Goal: Transaction & Acquisition: Purchase product/service

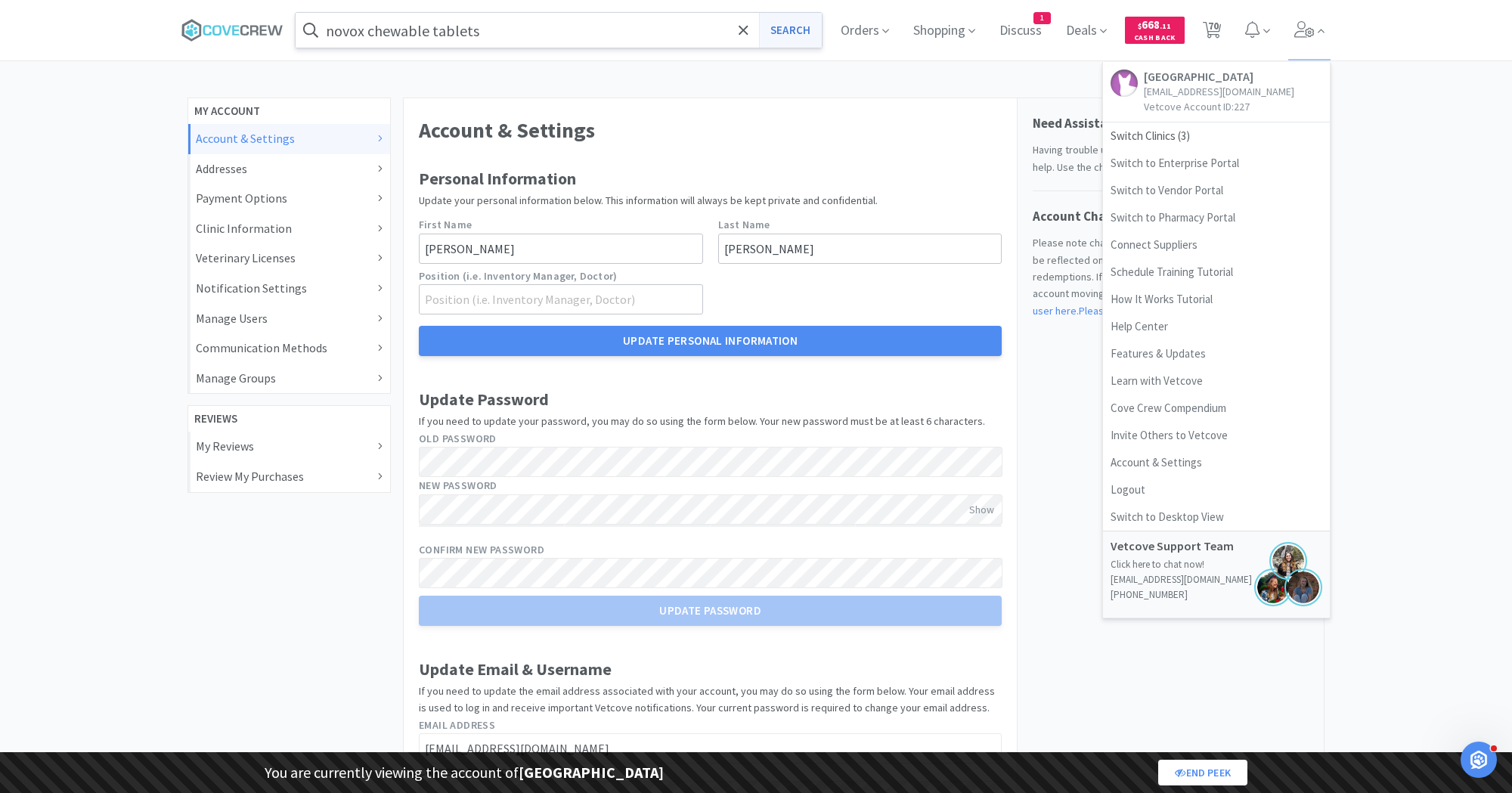
click at [790, 37] on button "Search" at bounding box center [790, 30] width 62 height 35
select select "1"
select select "8"
select select "1"
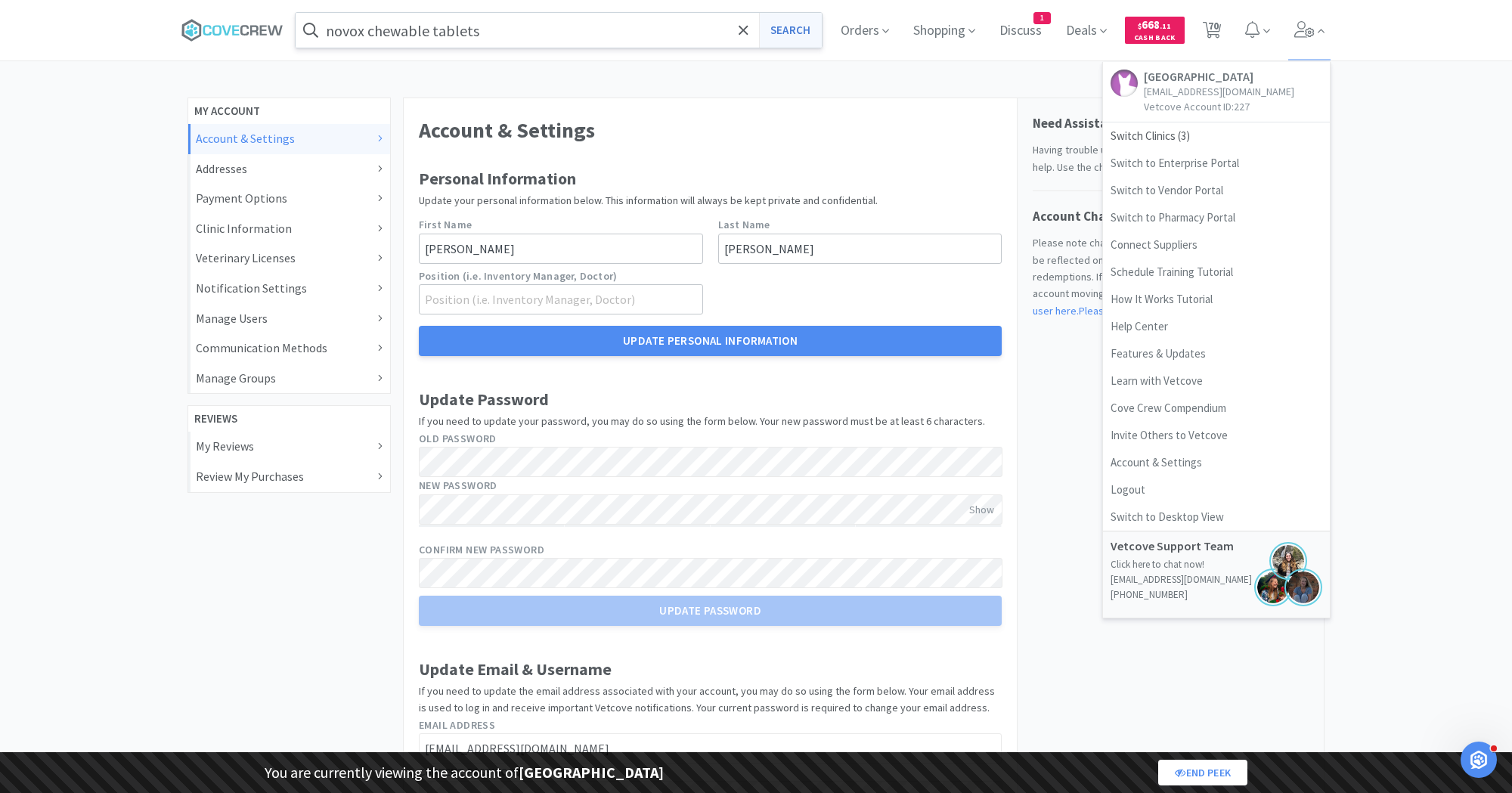
select select "1"
select select "2"
select select "1"
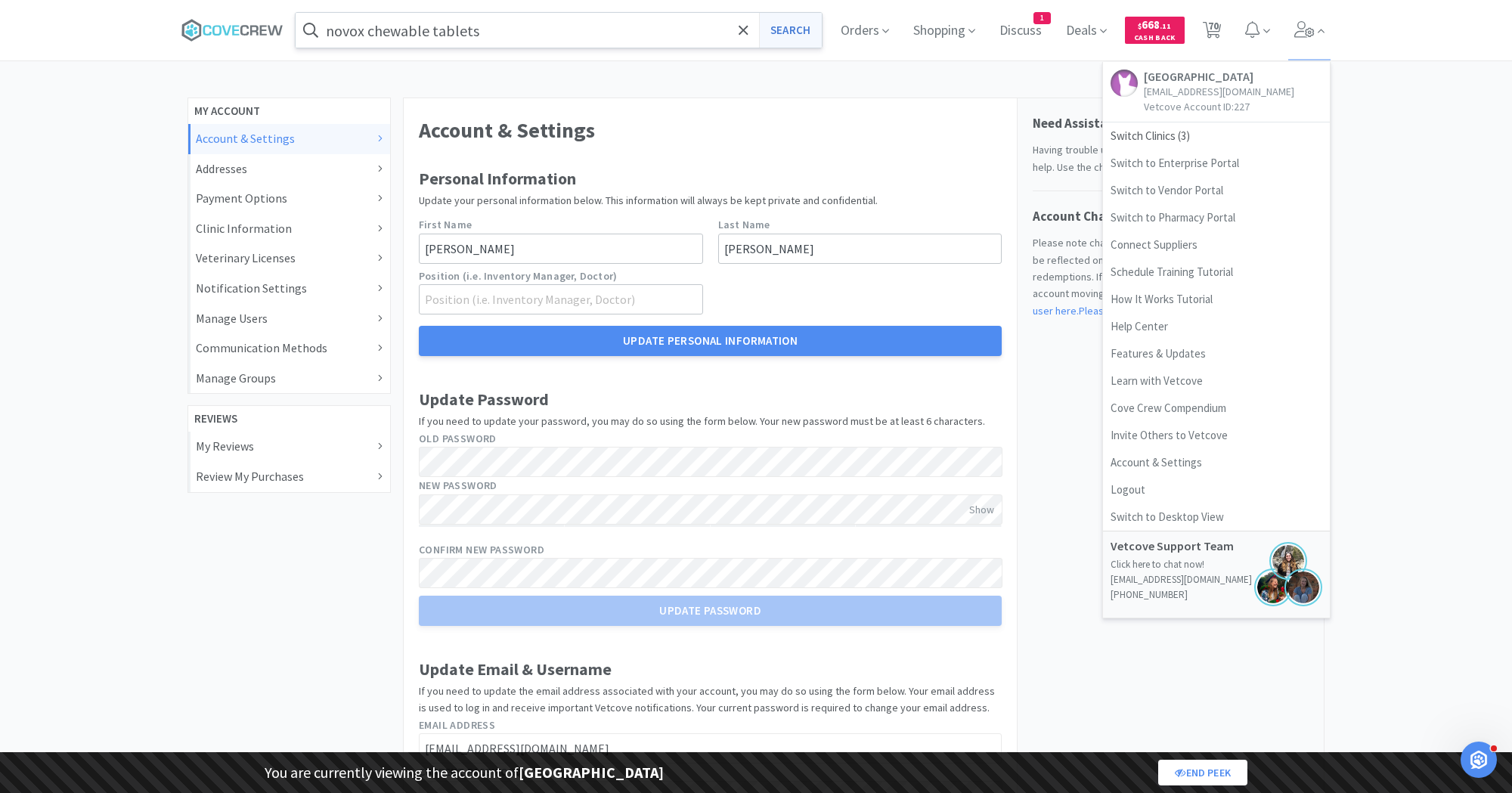
select select "1"
select select "3"
select select "1"
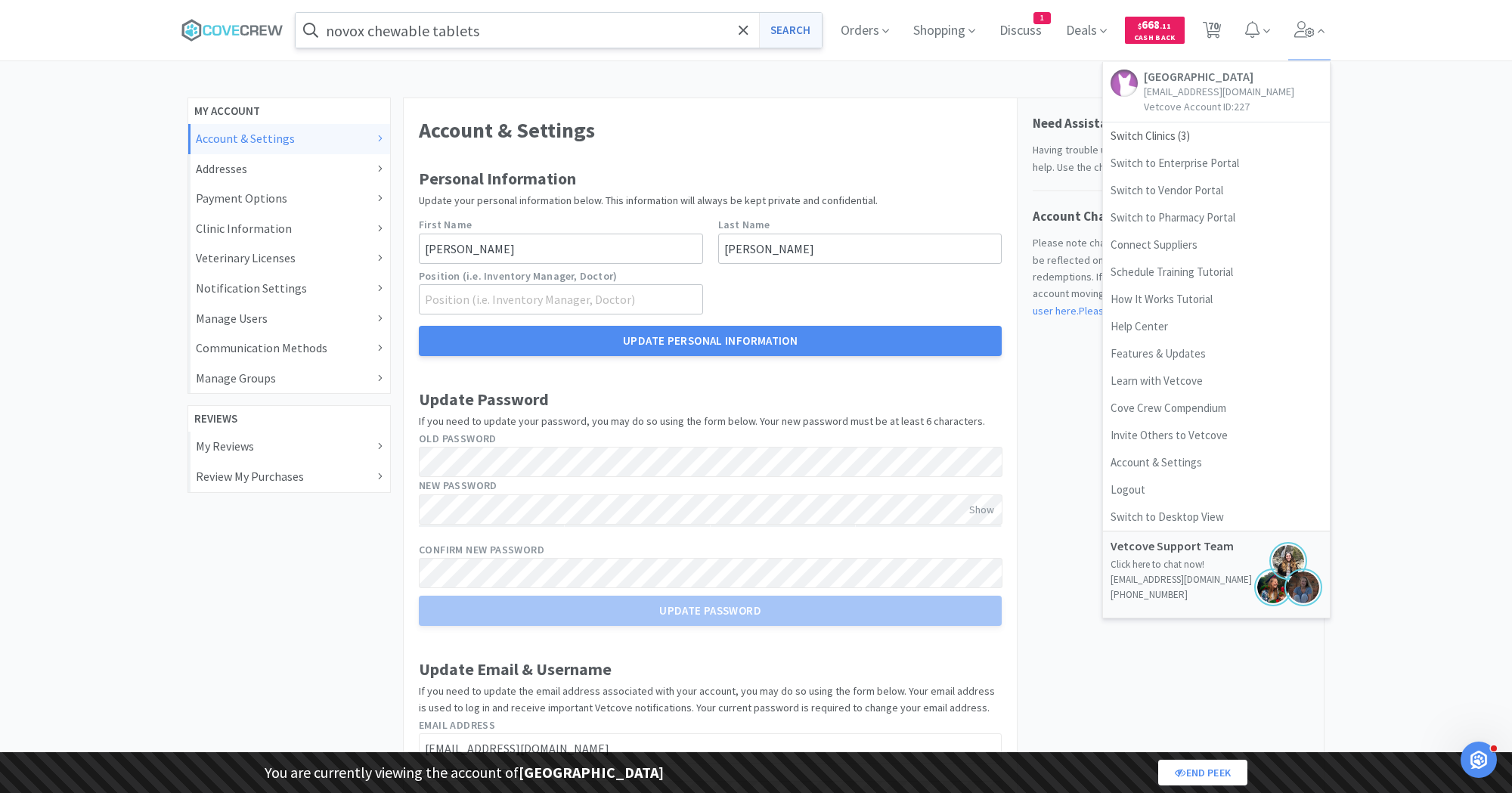
select select "1"
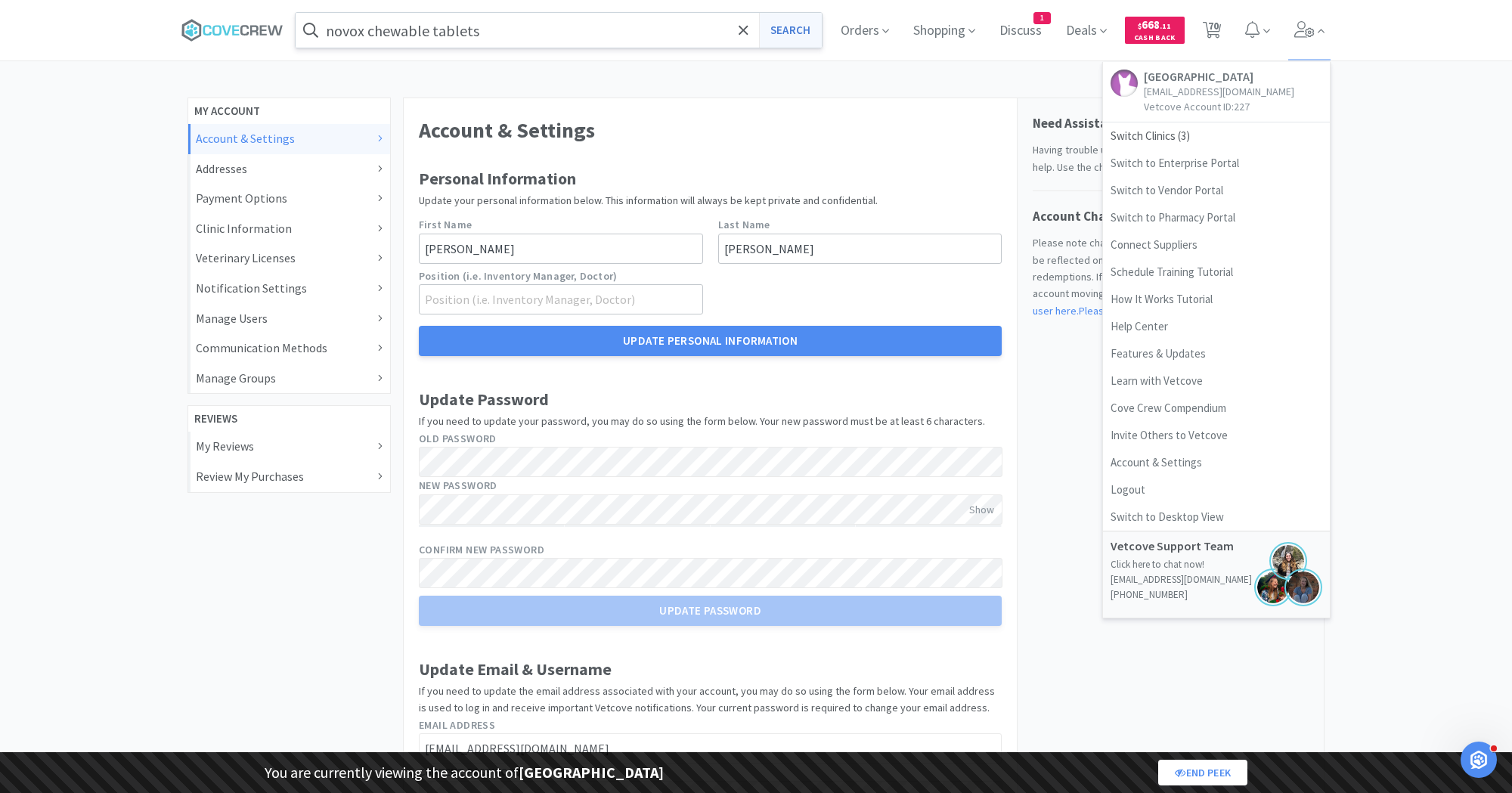
select select "1"
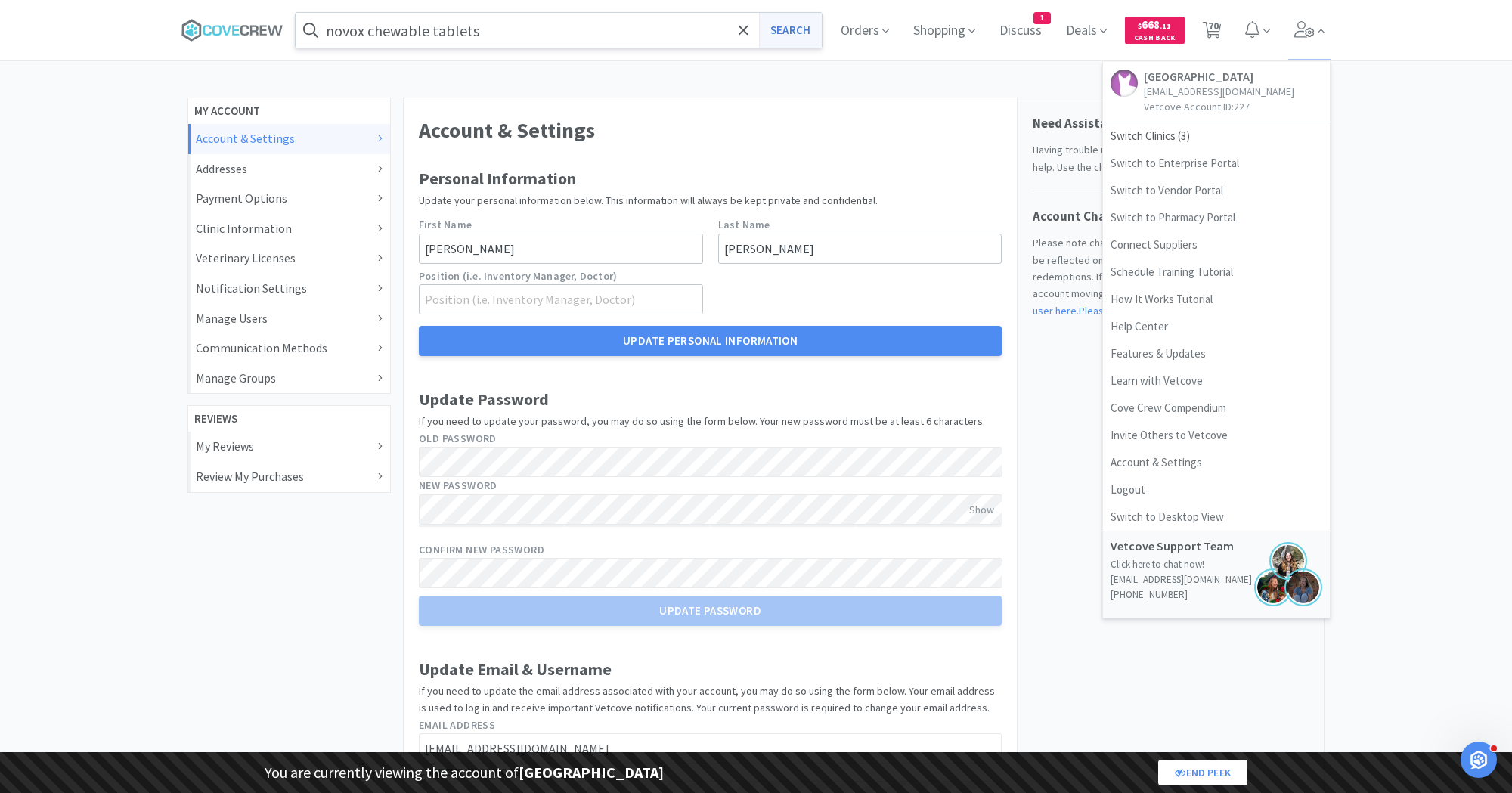
select select "1"
select select "2"
select select "1"
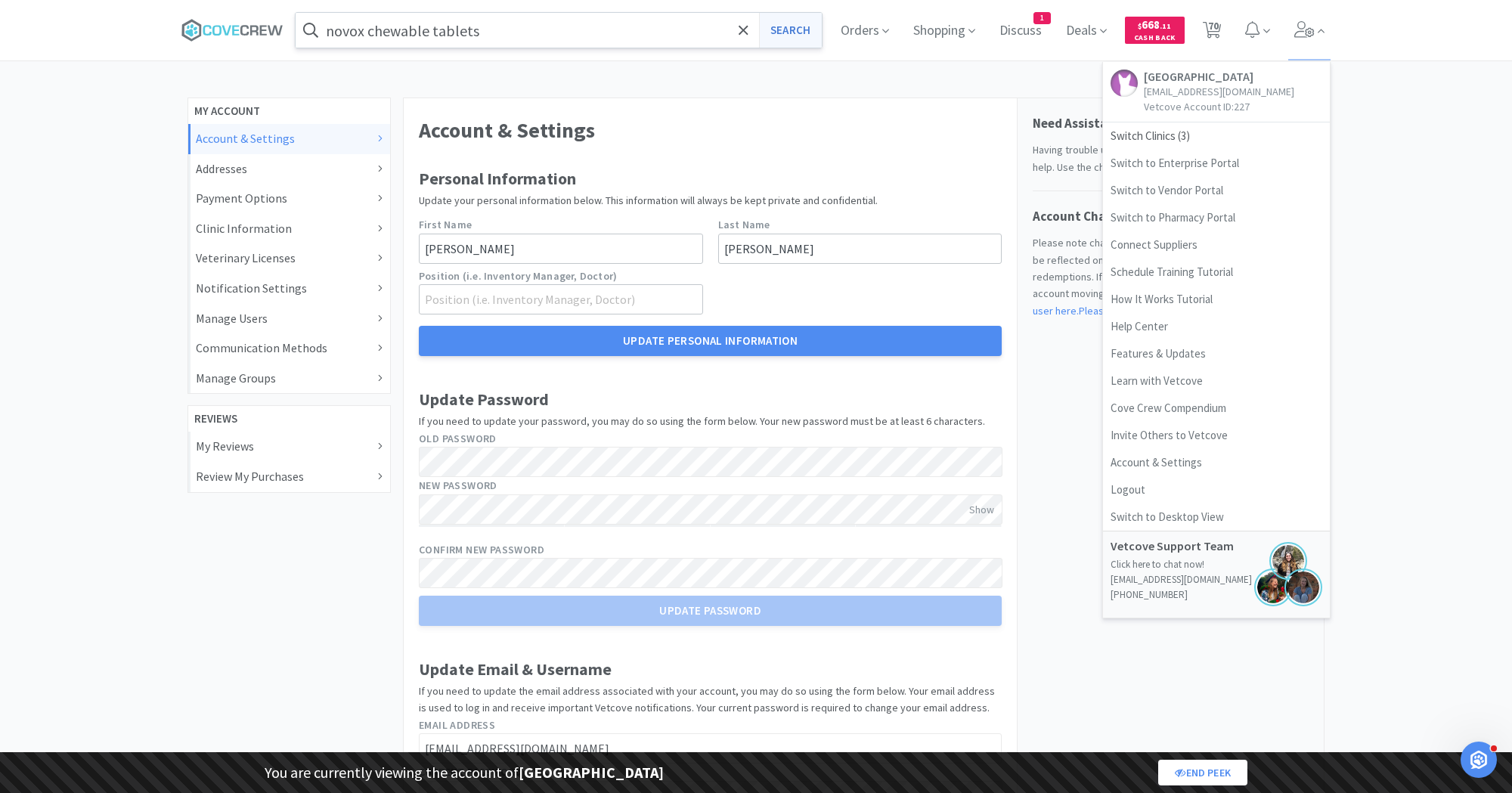
select select "1"
select select "5"
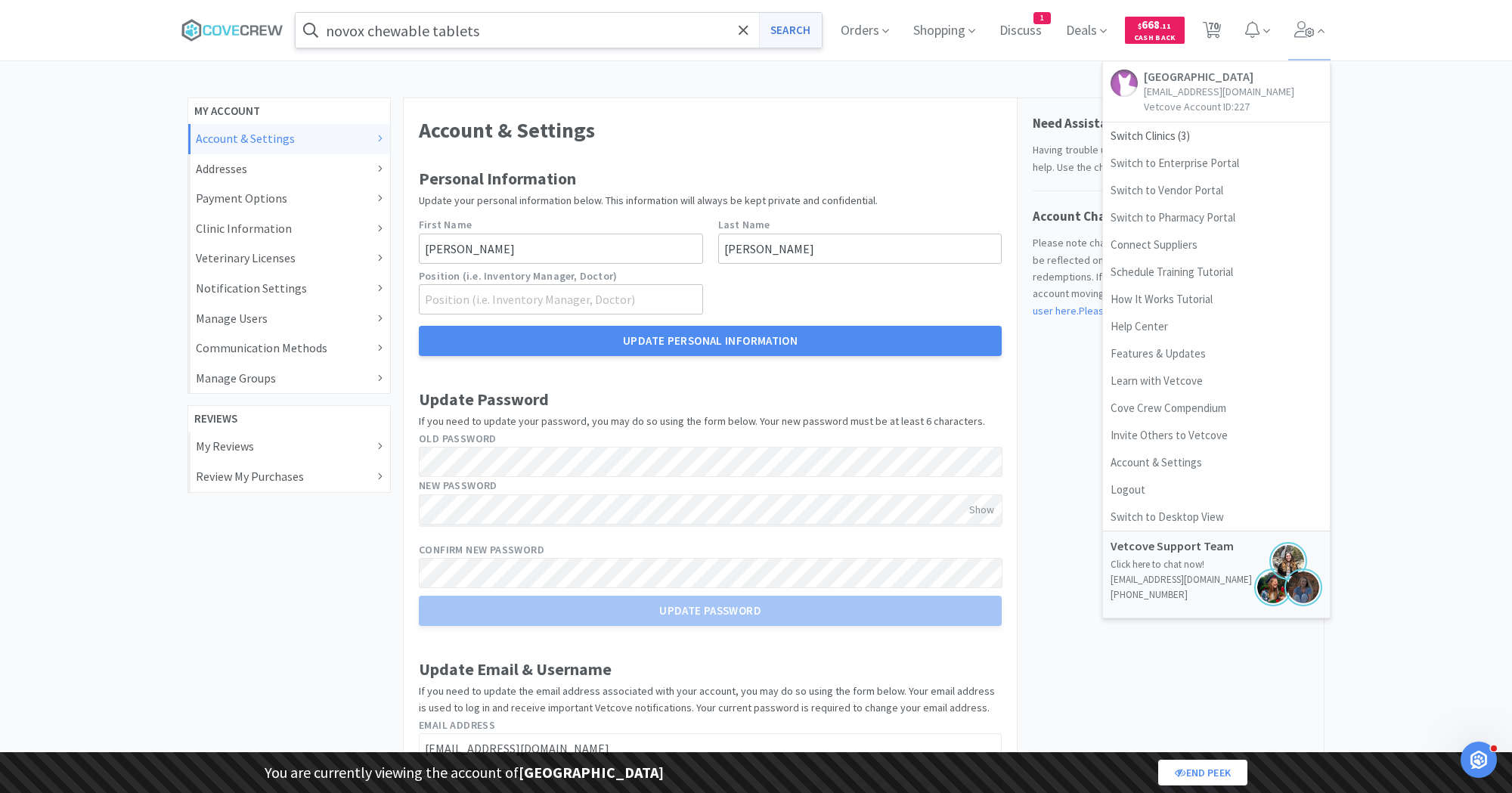
select select "2"
select select "1"
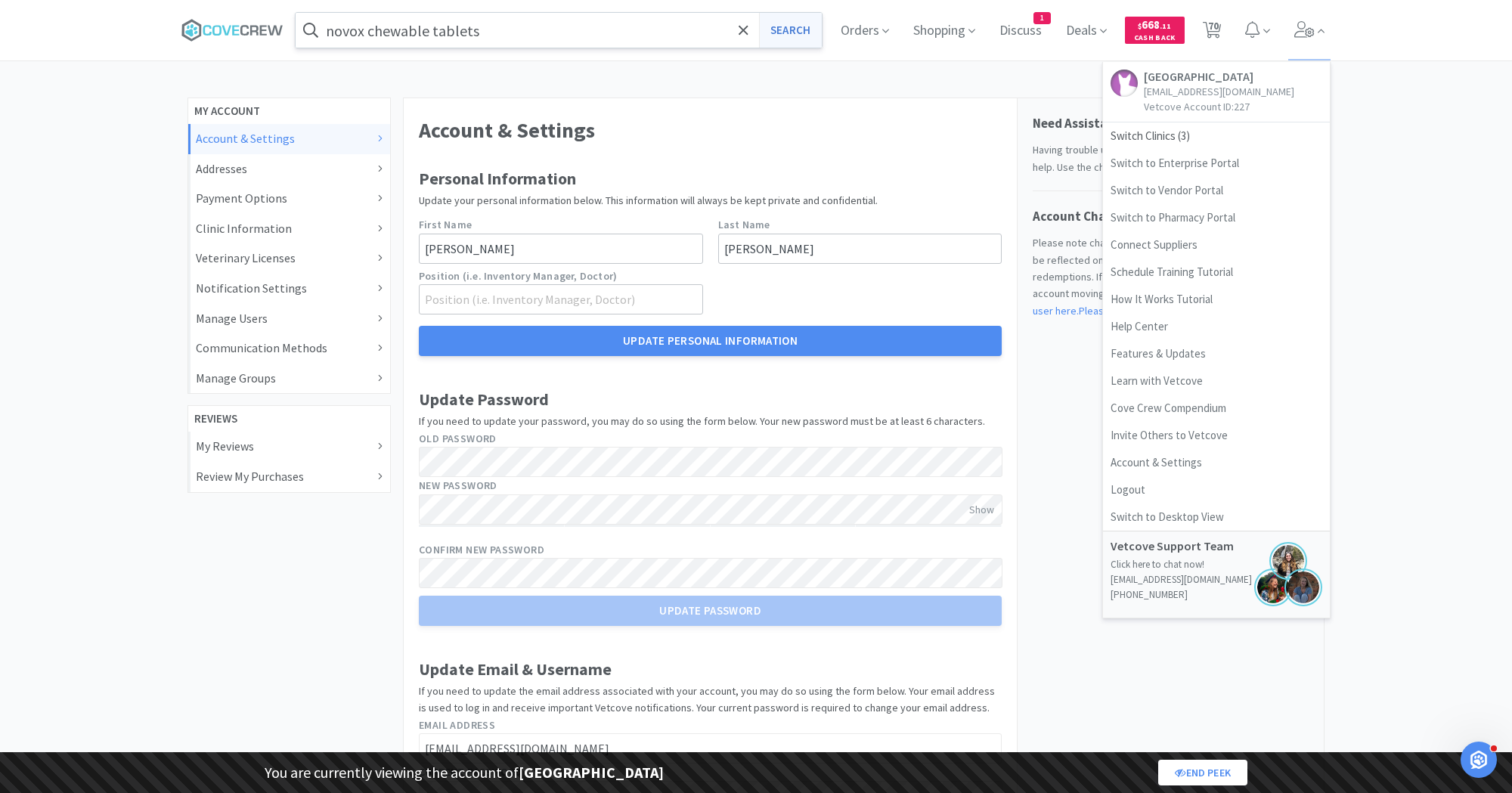
select select "1"
select select "2"
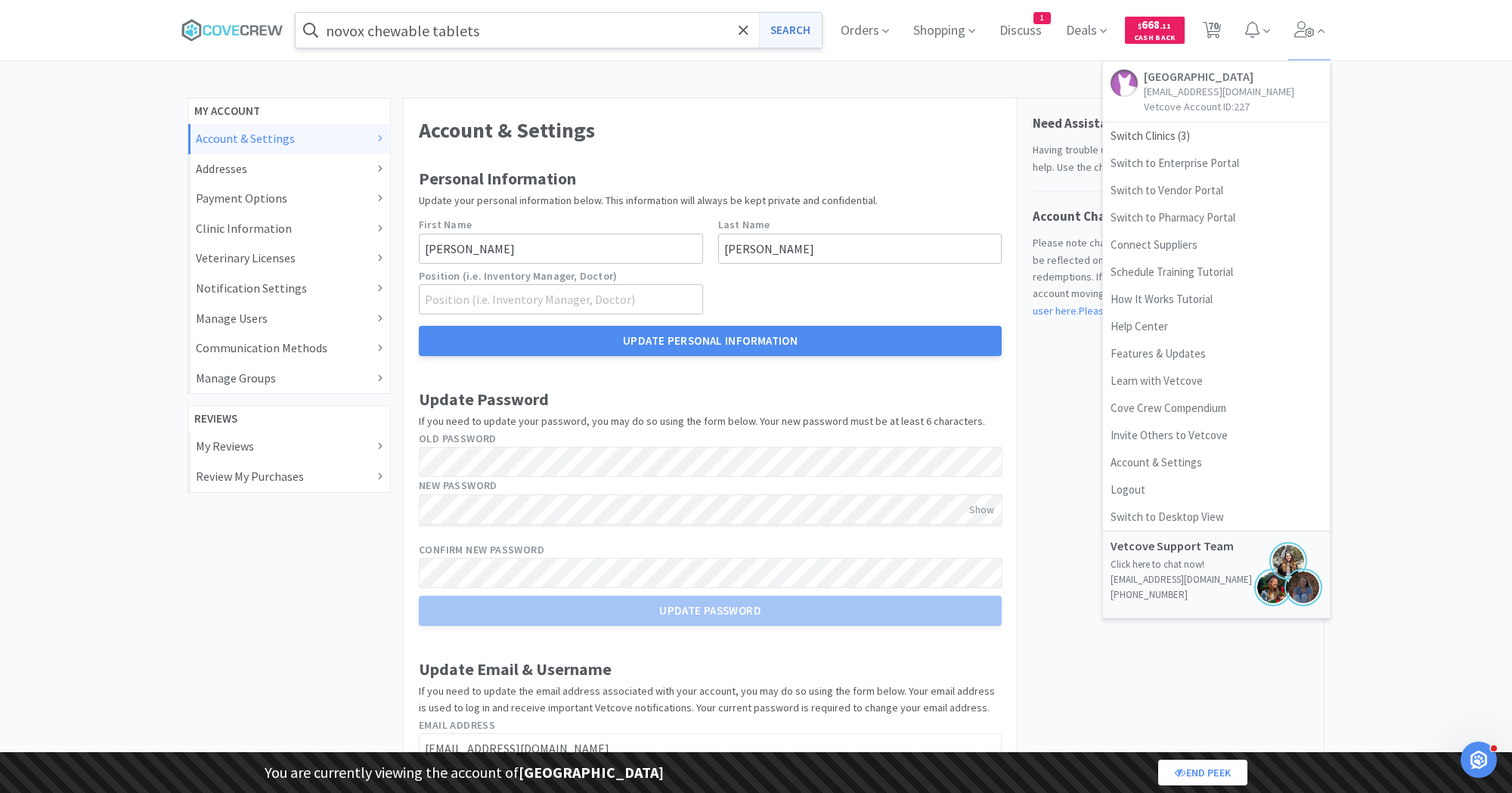
select select "4"
select select "3"
select select "1"
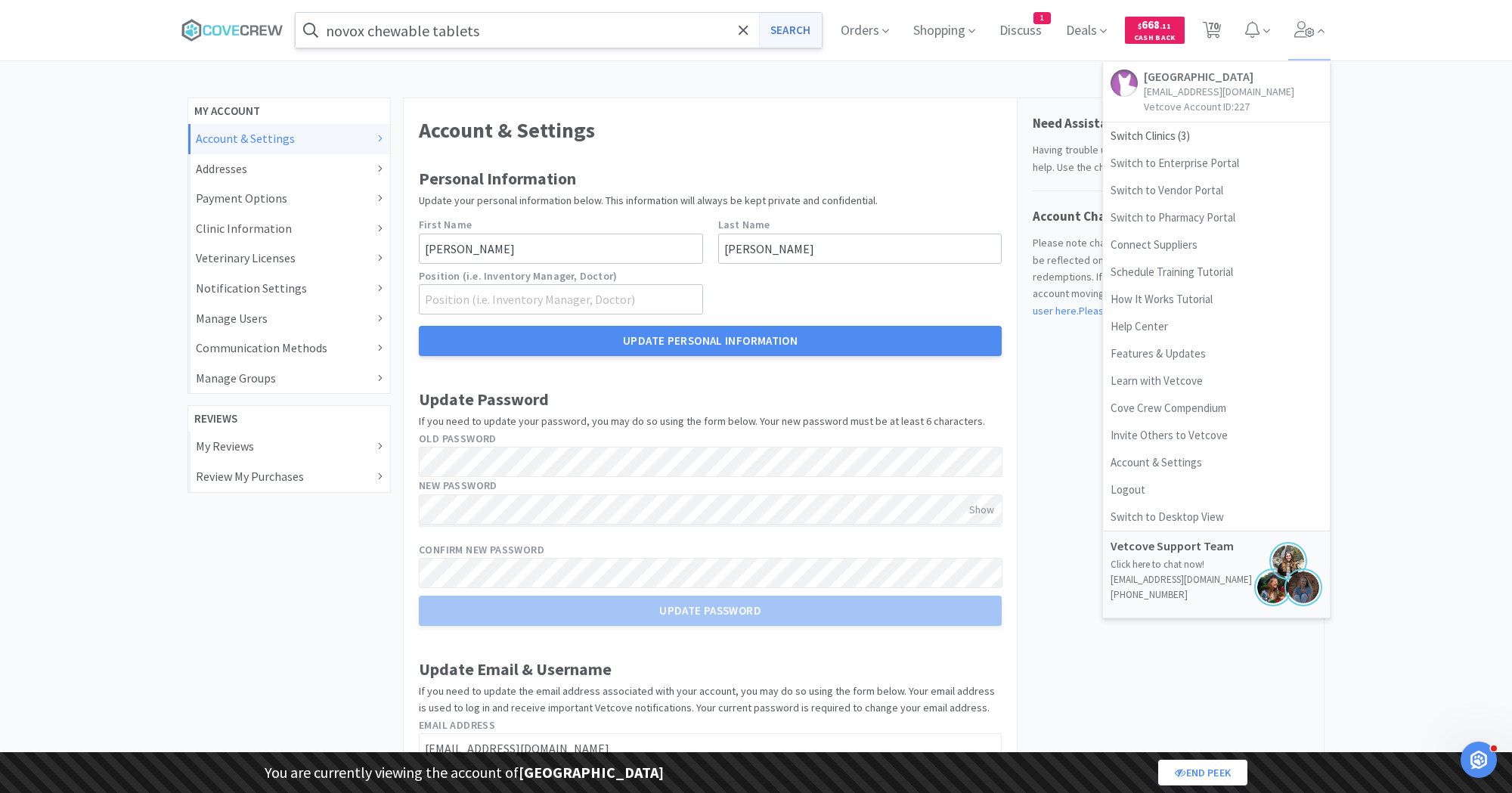
select select "1"
select select "3"
select select "2"
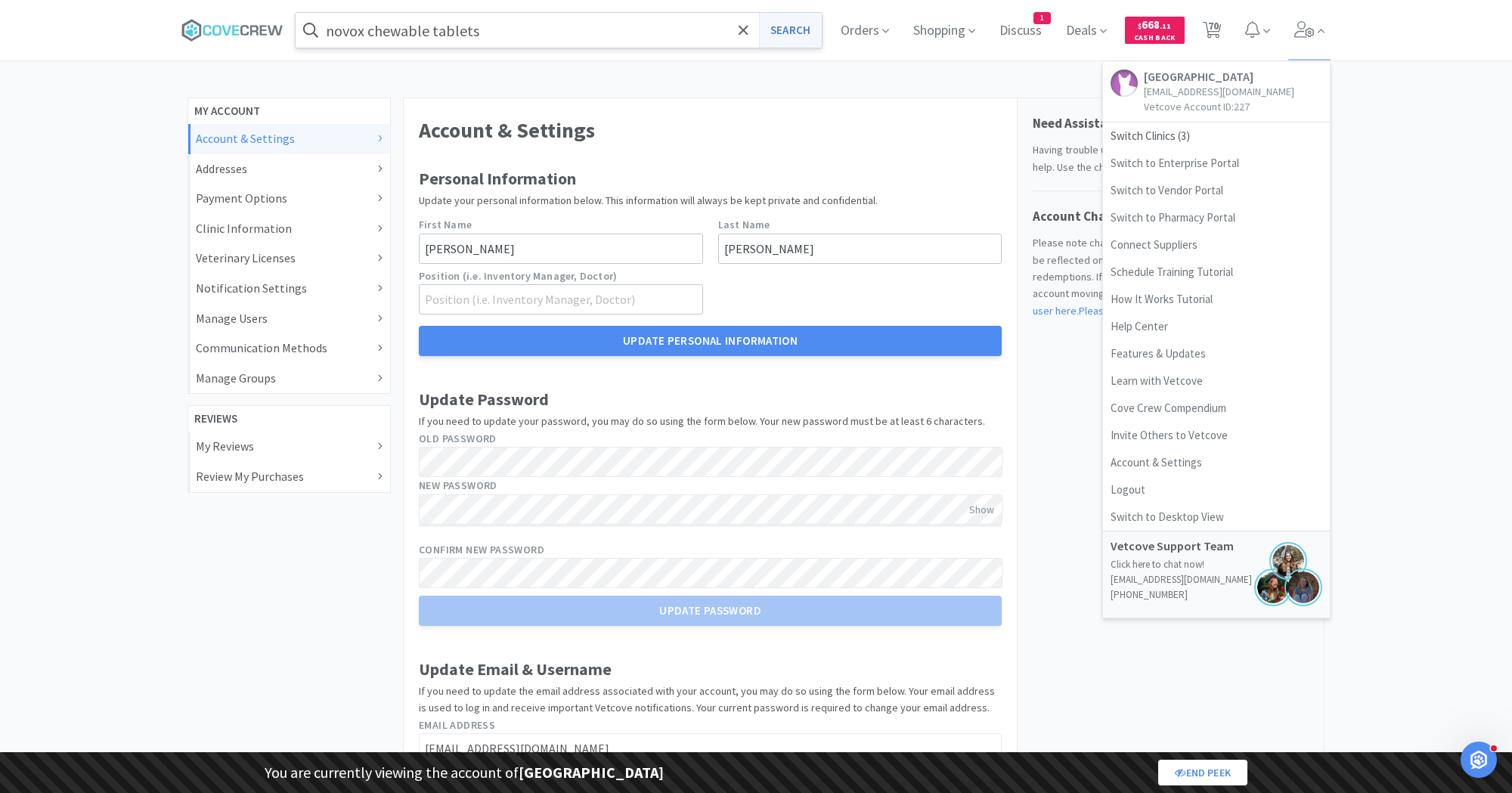
select select "2"
select select "1"
select select "2"
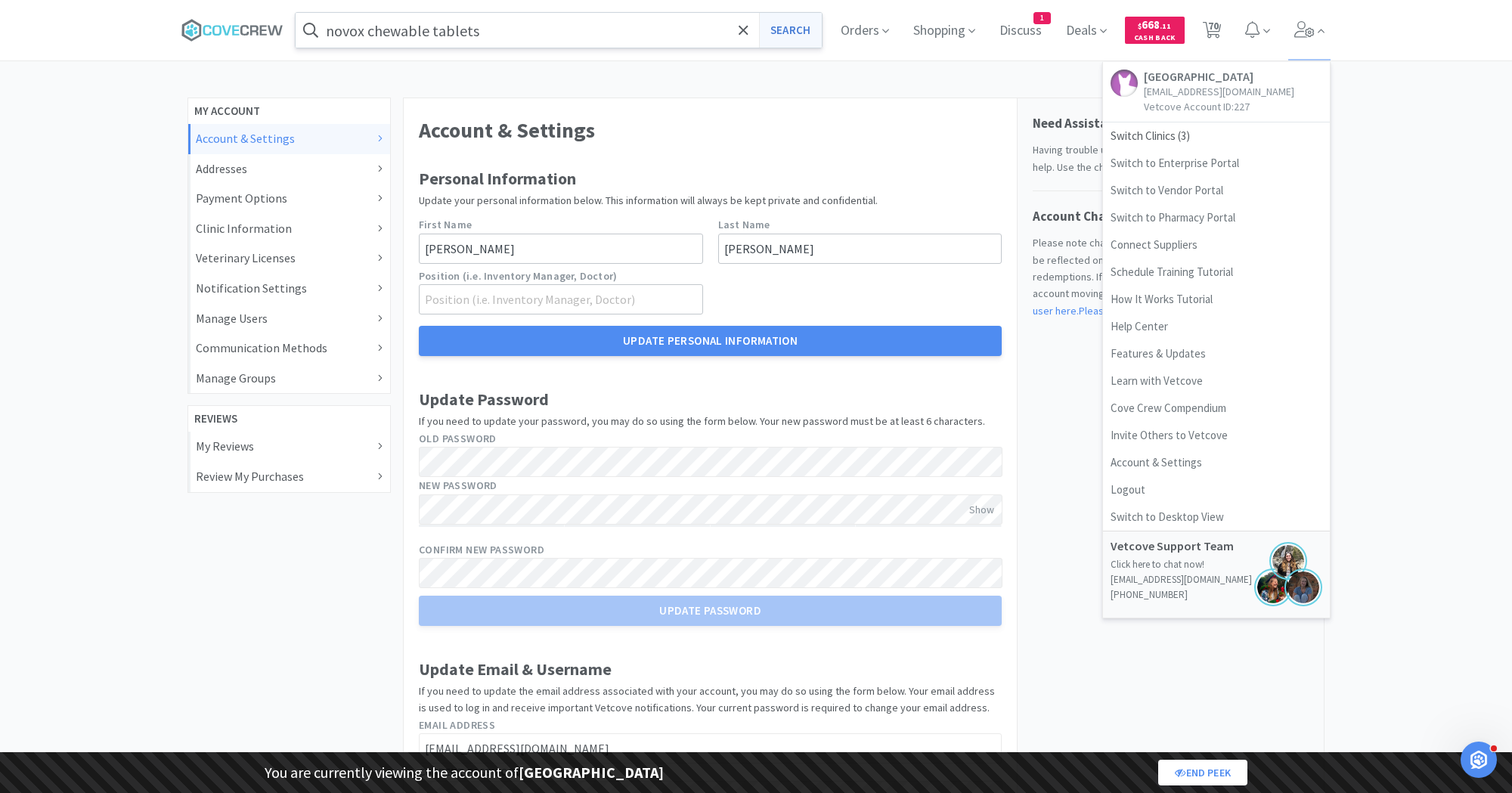
select select "1"
select select "25"
select select "1"
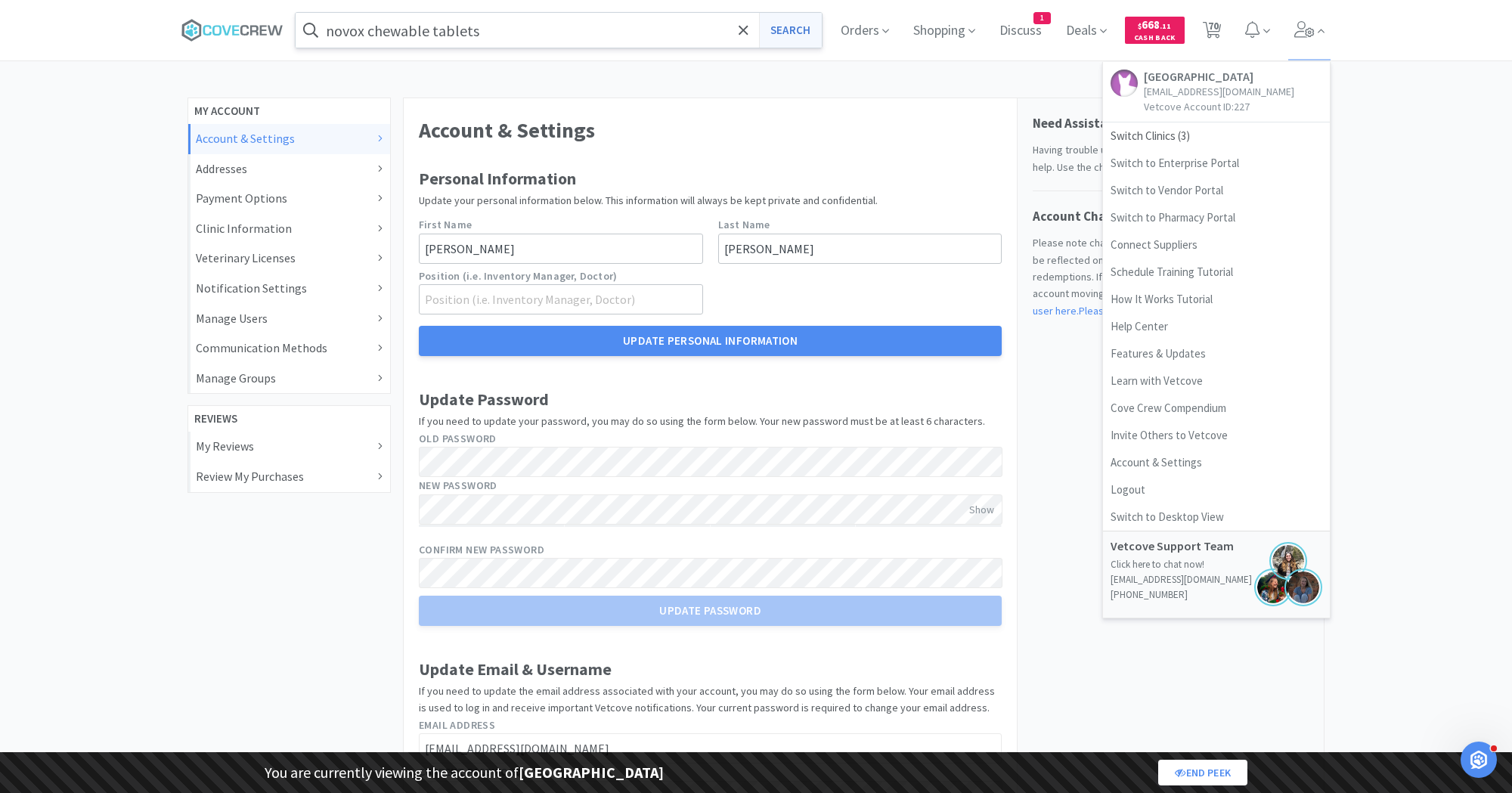
select select "1"
select select "5"
select select "2"
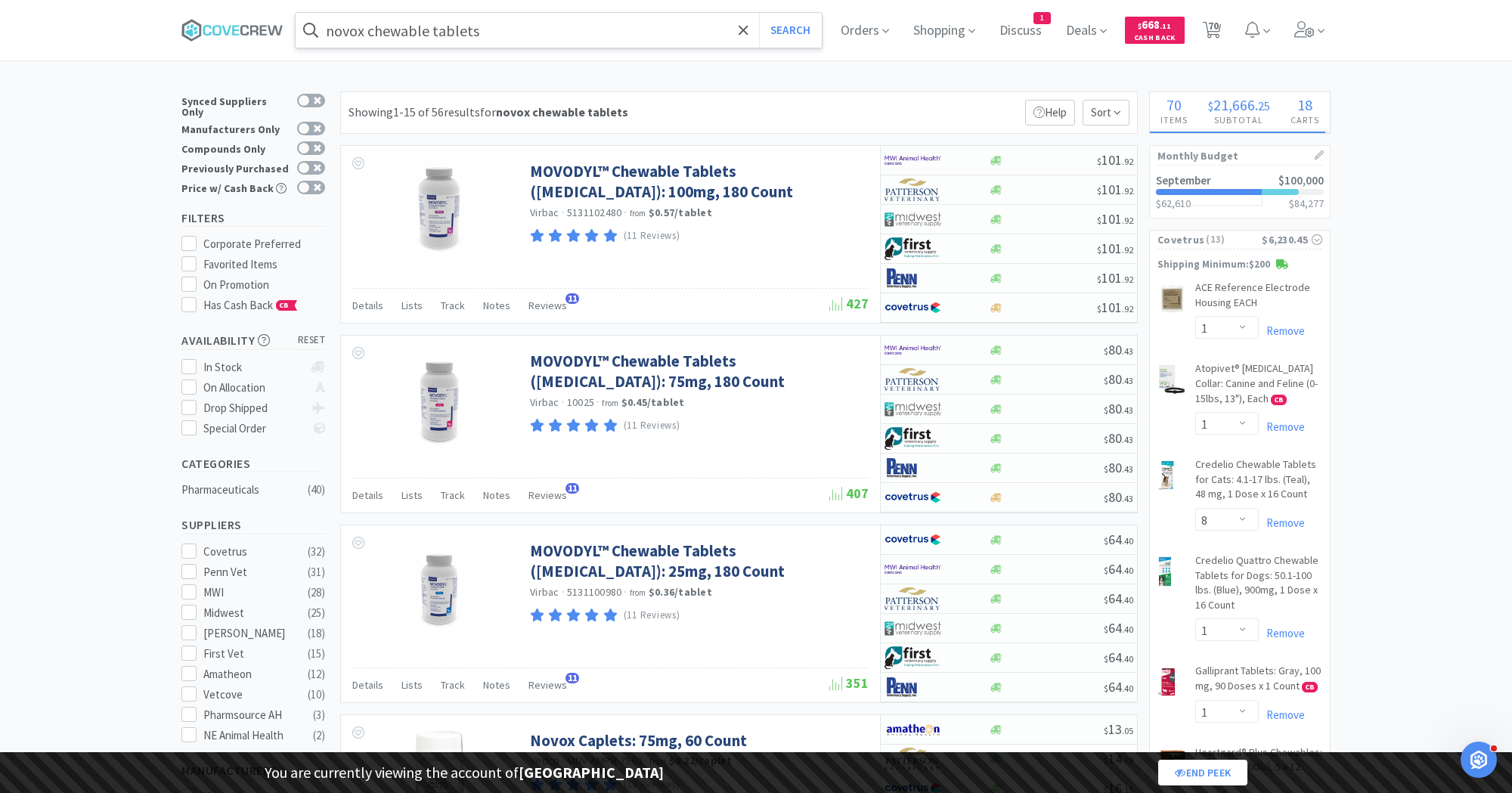
click at [489, 24] on input "novox chewable tablets" at bounding box center [558, 30] width 526 height 35
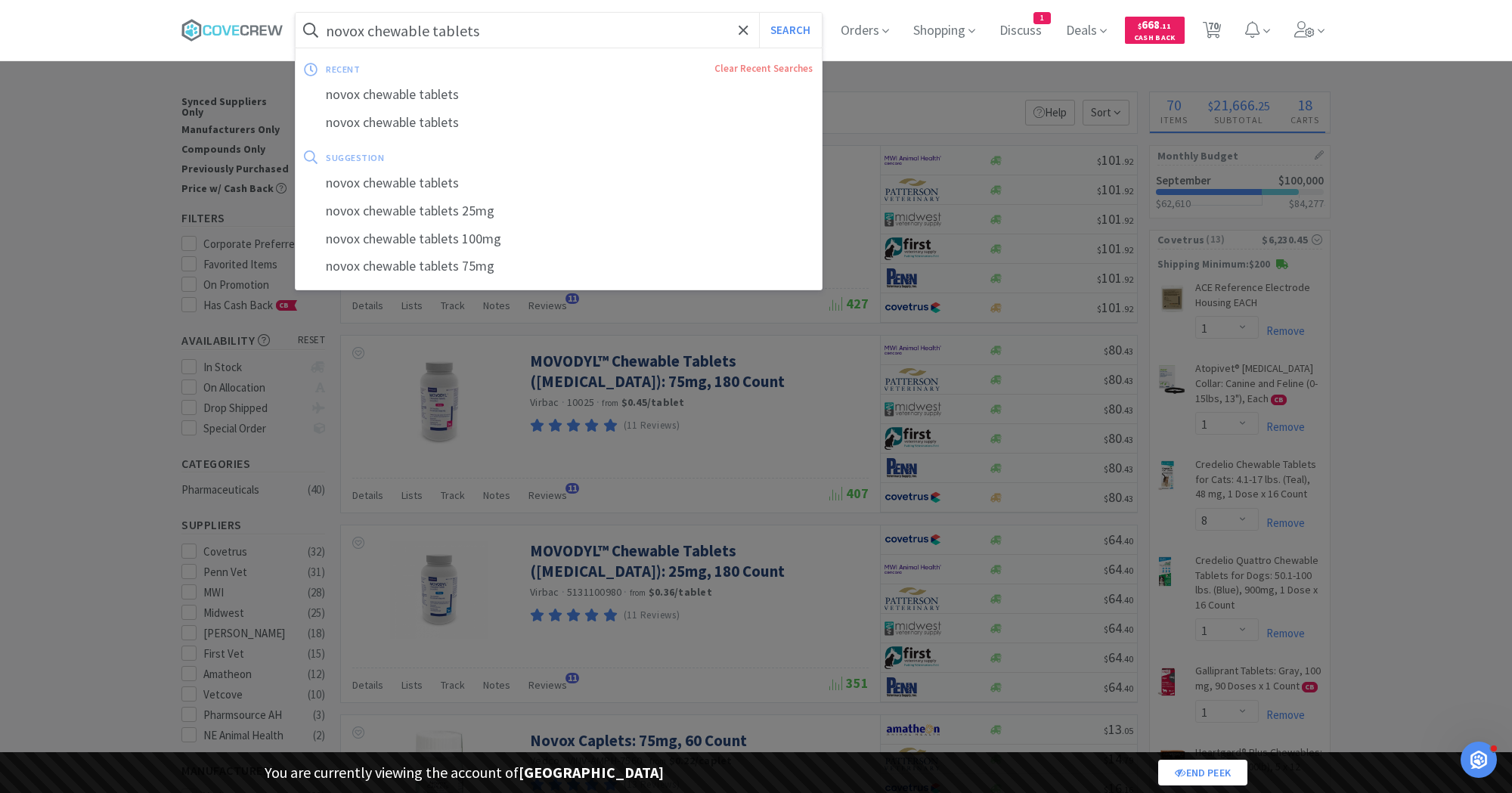
click at [489, 24] on input "novox chewable tablets" at bounding box center [558, 30] width 526 height 35
